Goal: Entertainment & Leisure: Consume media (video, audio)

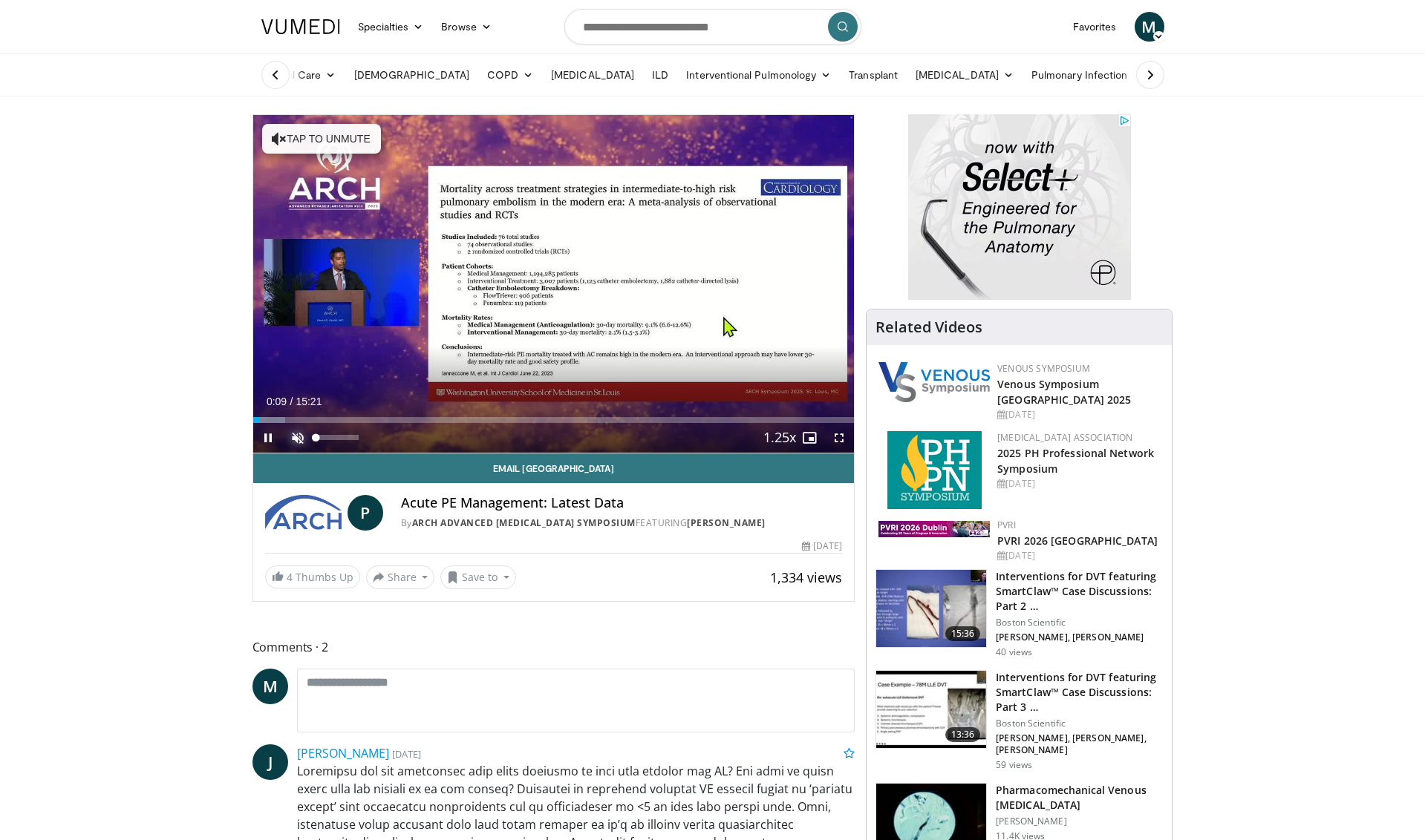
click at [297, 440] on span "Video Player" at bounding box center [297, 438] width 29 height 29
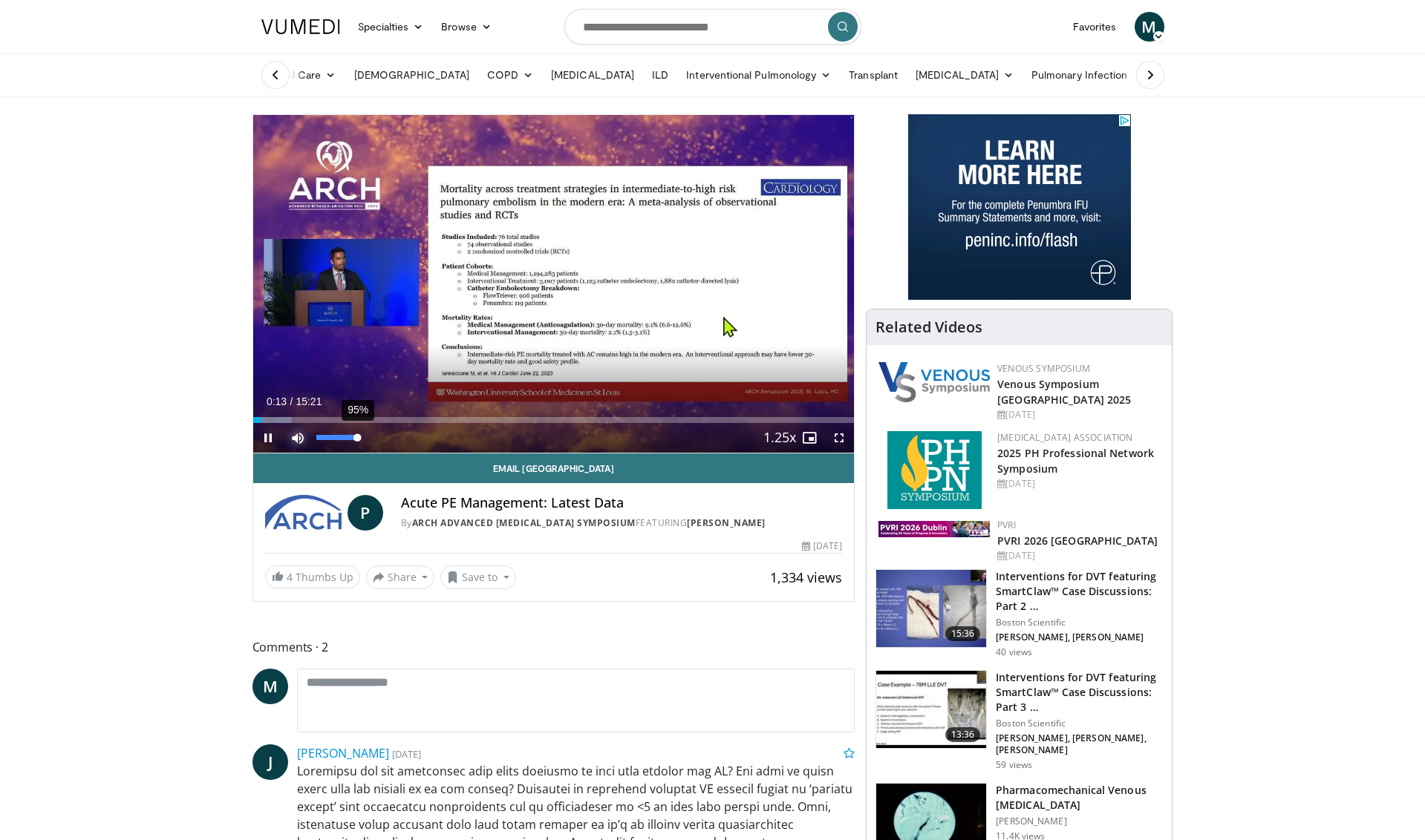
drag, startPoint x: 328, startPoint y: 437, endPoint x: 358, endPoint y: 442, distance: 30.4
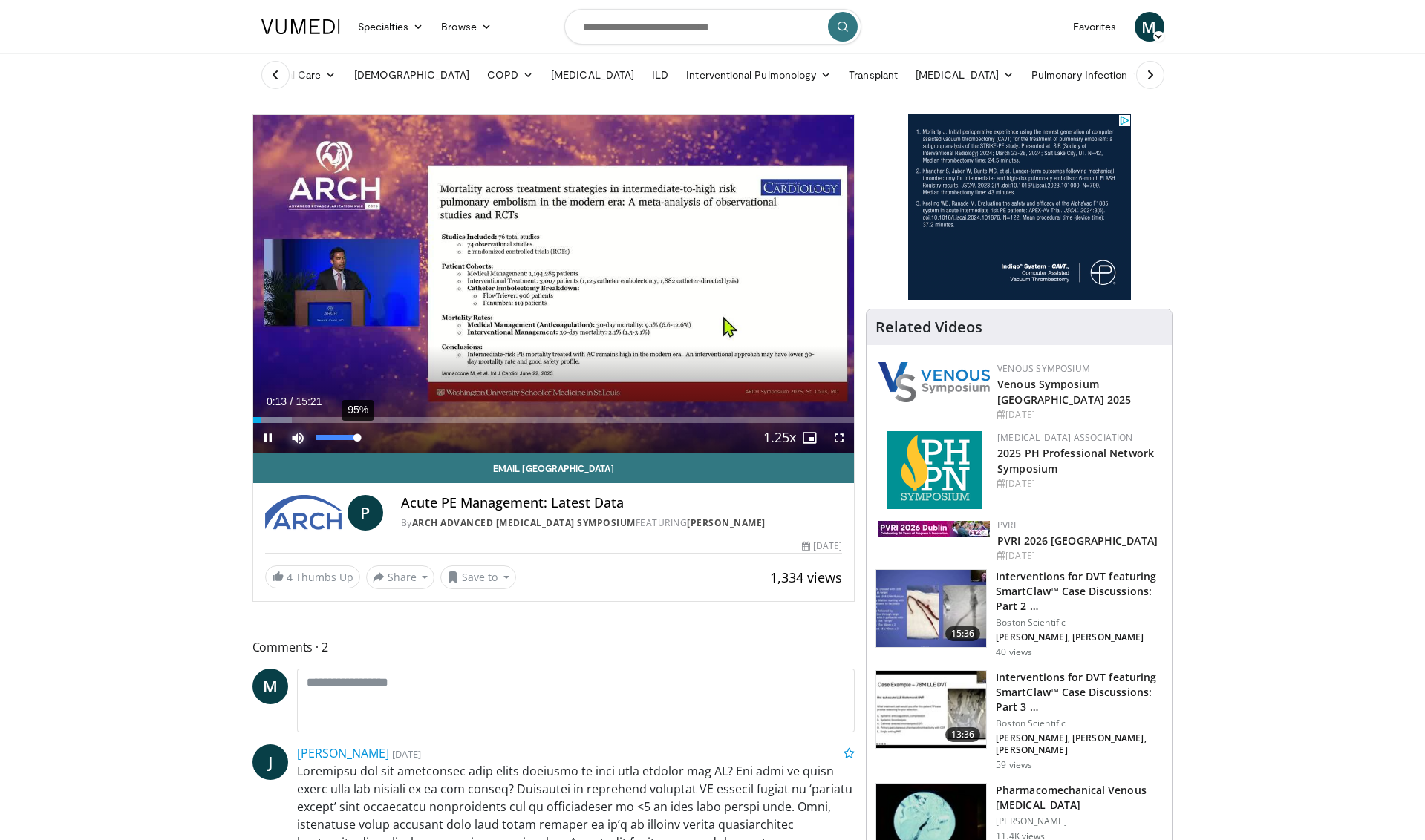
click at [358, 440] on div "95%" at bounding box center [337, 437] width 42 height 5
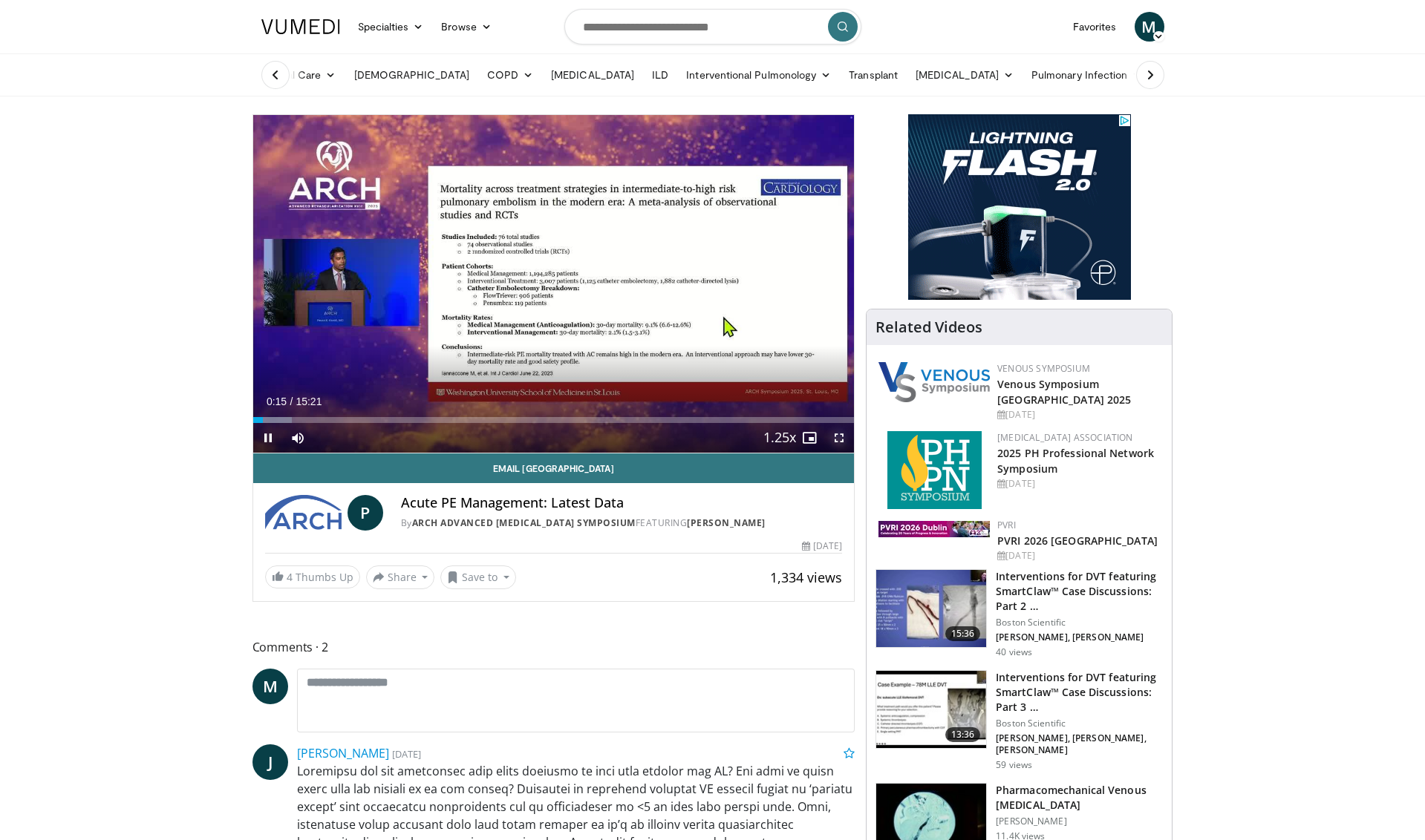
click at [832, 436] on span "Video Player" at bounding box center [839, 438] width 29 height 29
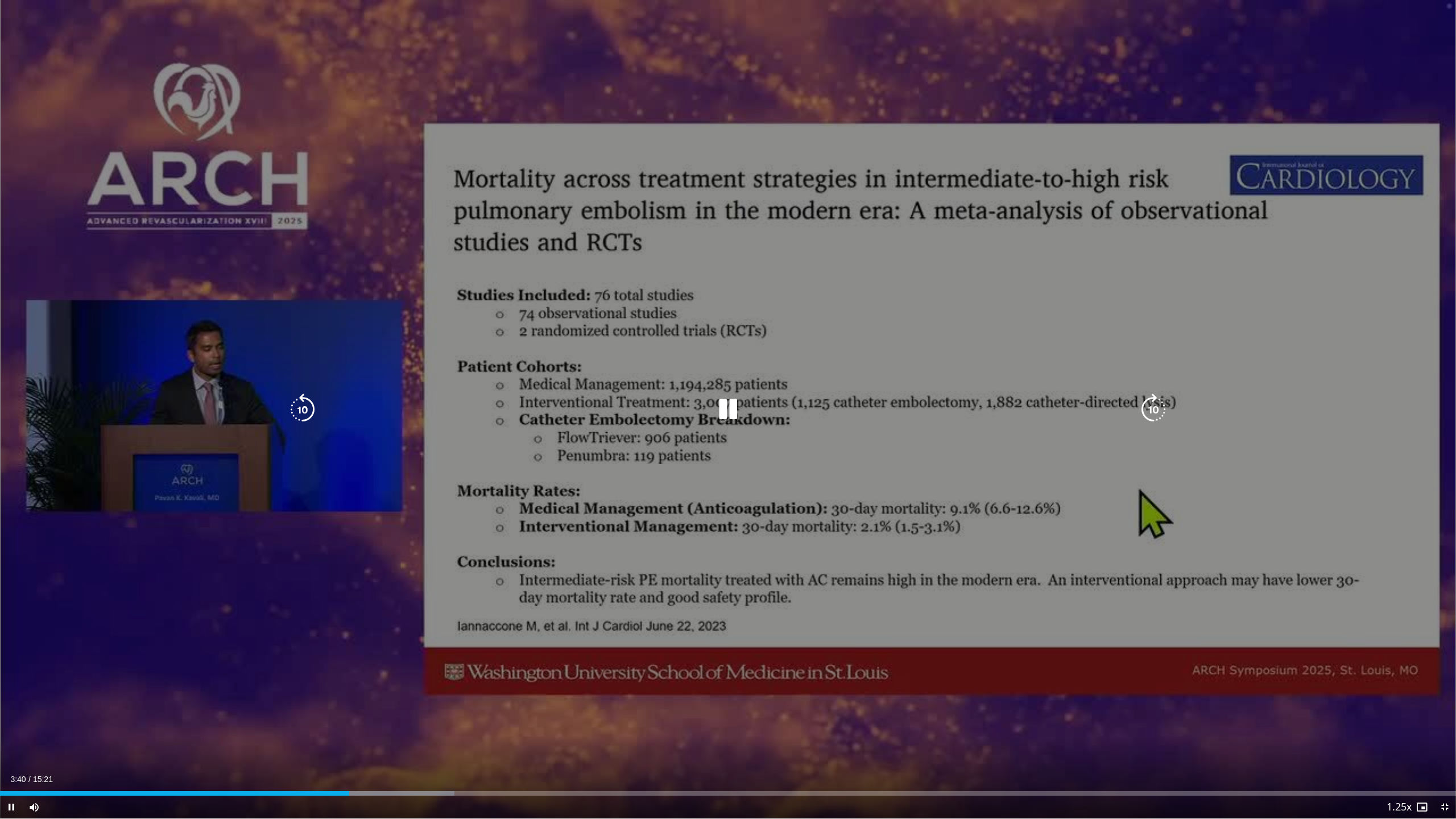
click at [488, 555] on div "10 seconds Tap to unmute" at bounding box center [728, 409] width 1456 height 818
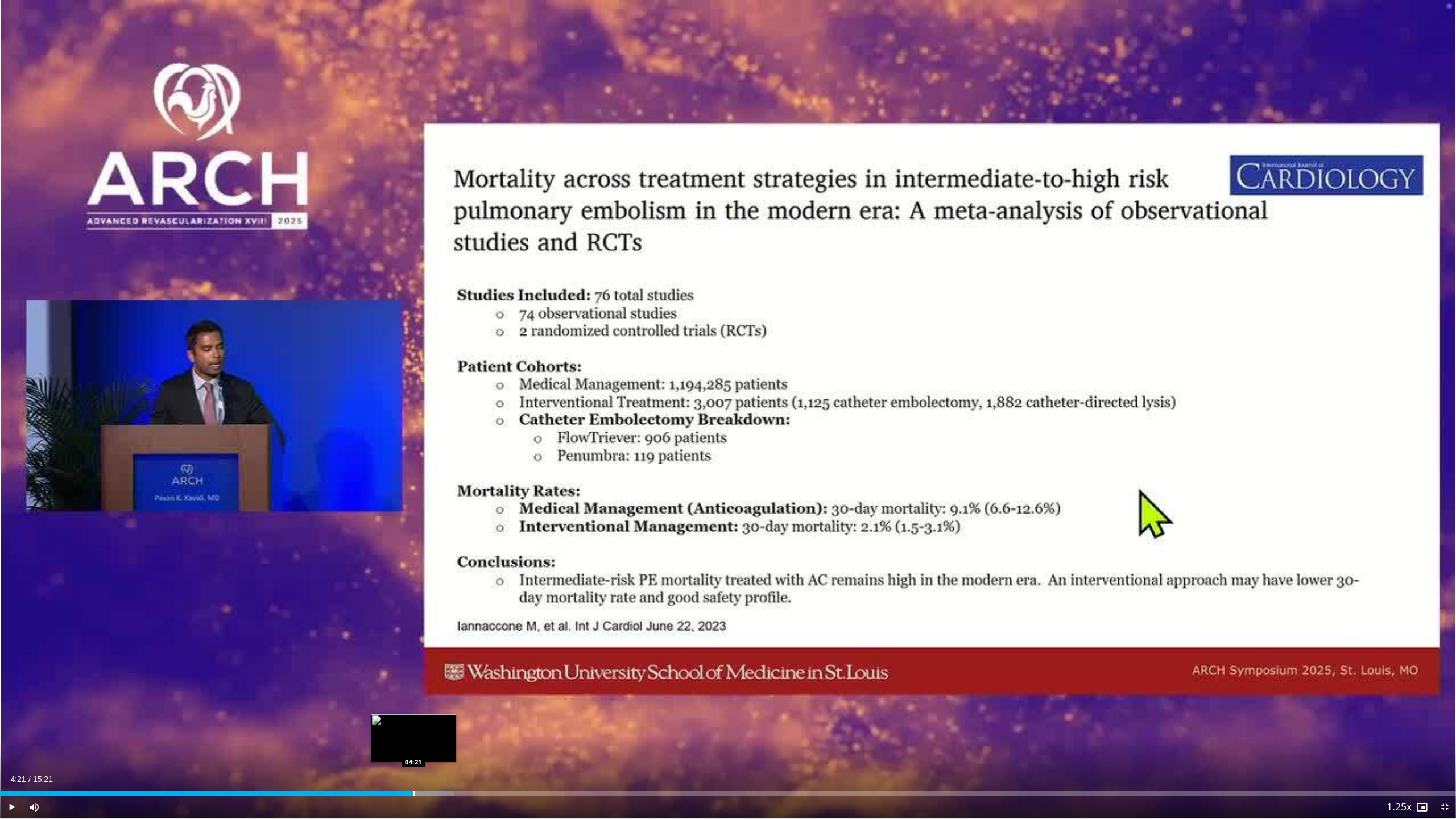
click at [413, 567] on div "Loaded : 31.23% 03:41 04:21" at bounding box center [728, 791] width 1456 height 11
click at [878, 567] on span "Video Player" at bounding box center [1422, 807] width 23 height 23
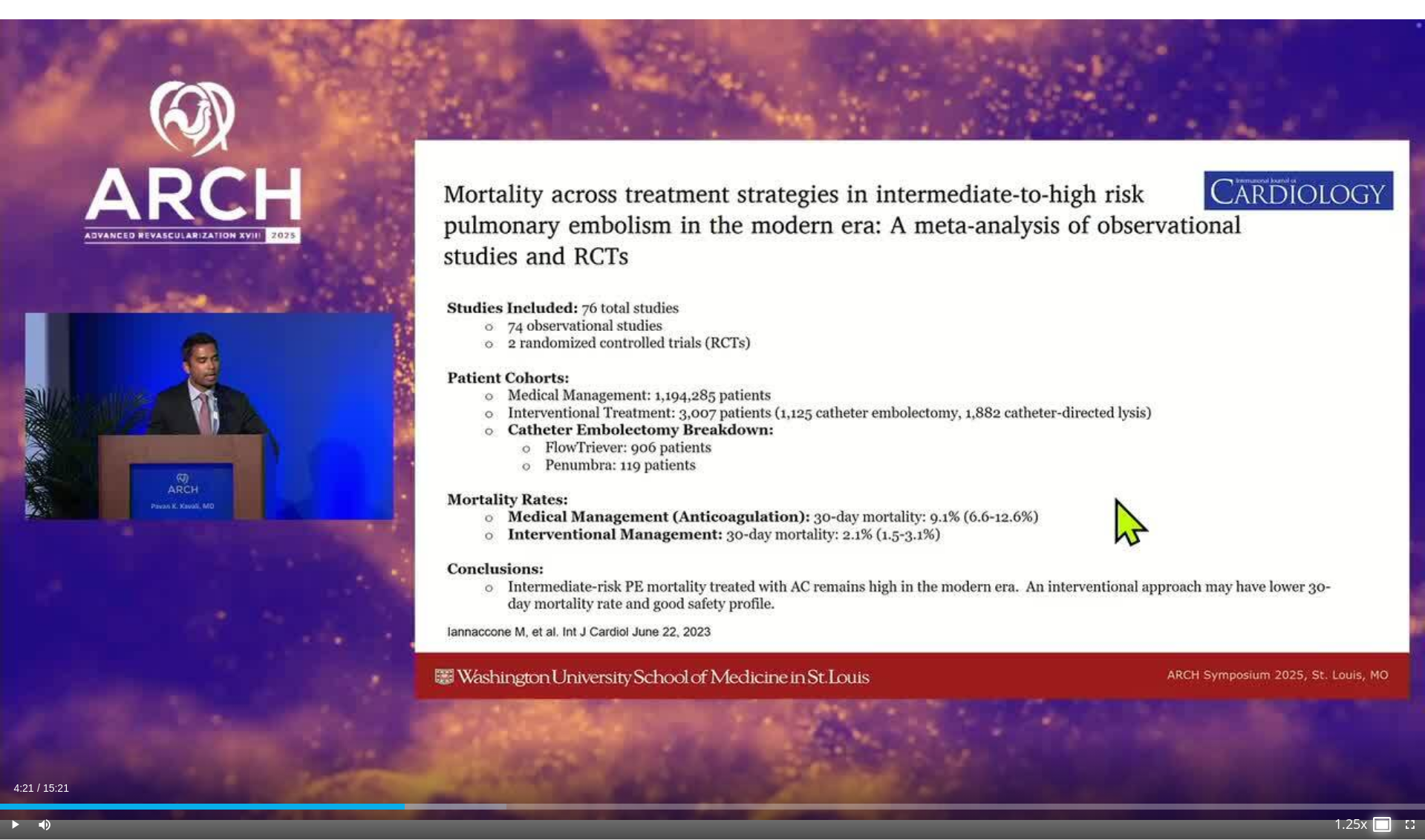
scroll to position [1631, 0]
